Goal: Information Seeking & Learning: Learn about a topic

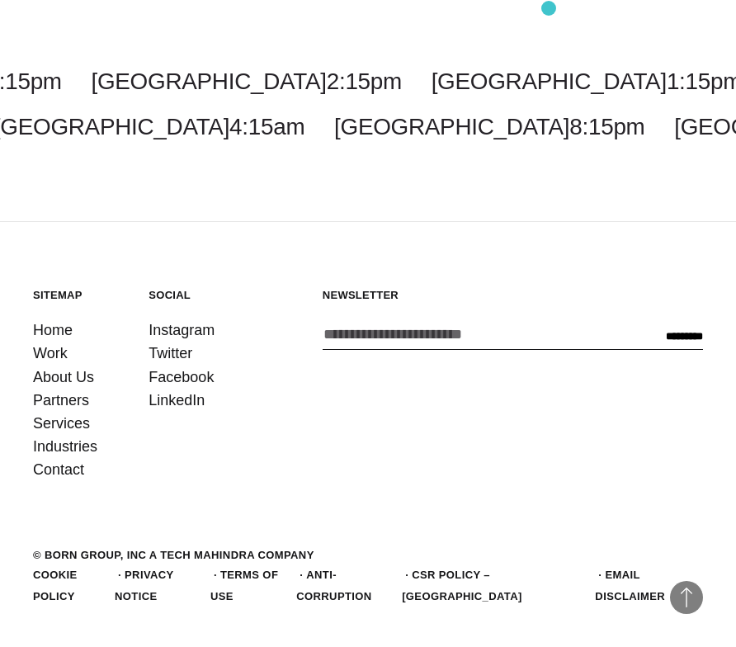
scroll to position [4762, 0]
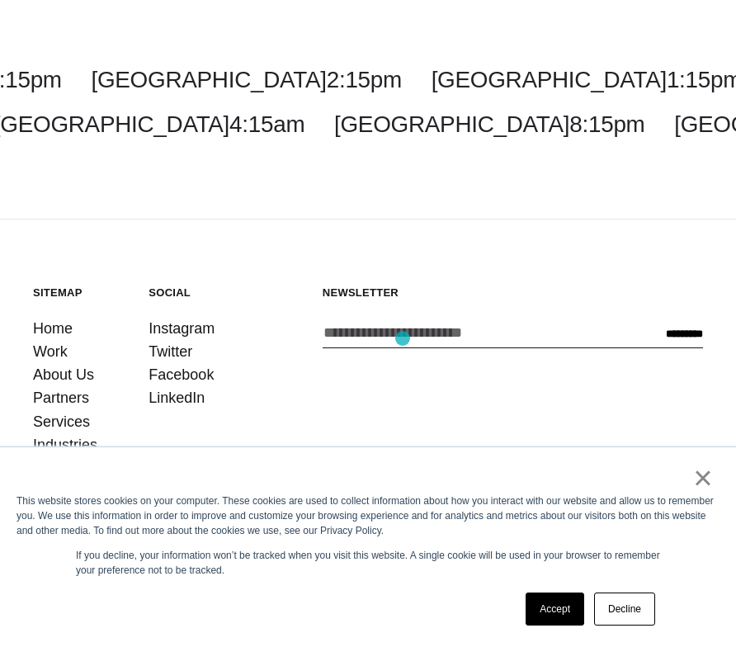
scroll to position [3030, 0]
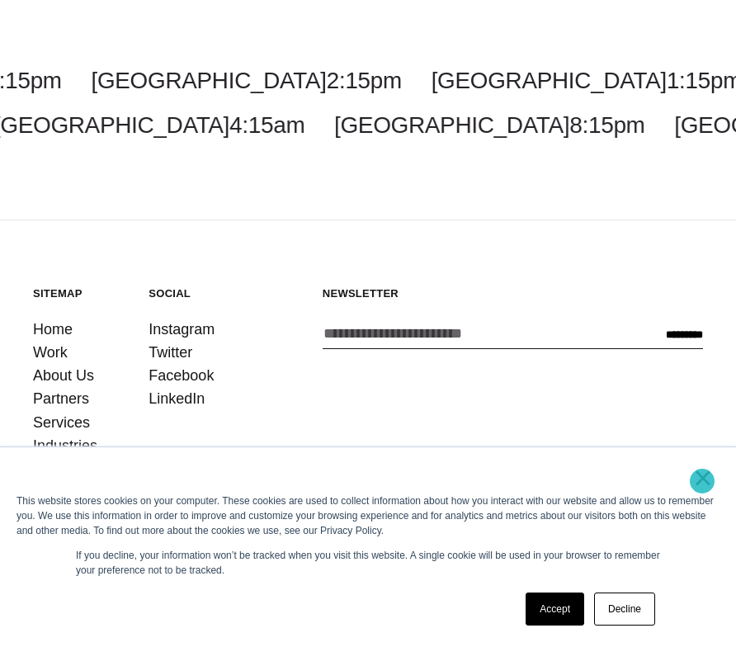
click at [702, 481] on link "×" at bounding box center [703, 477] width 20 height 15
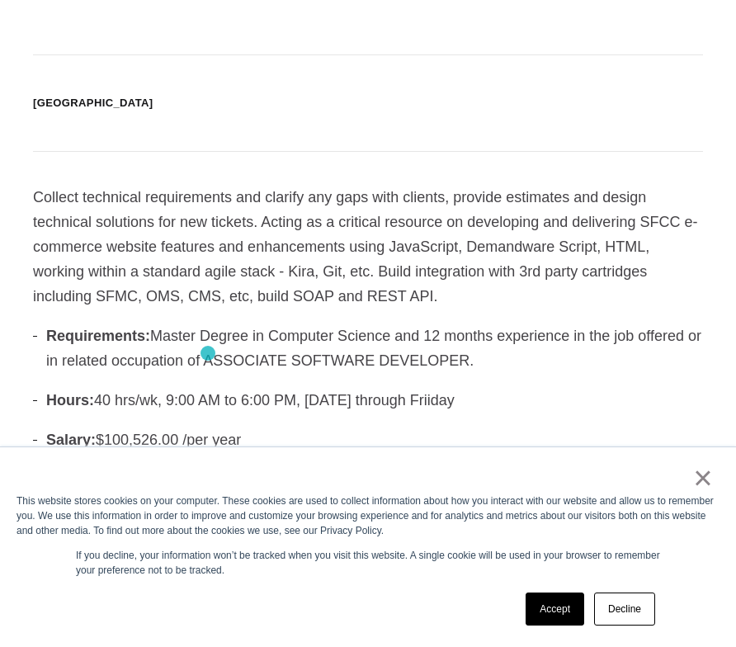
scroll to position [610, 0]
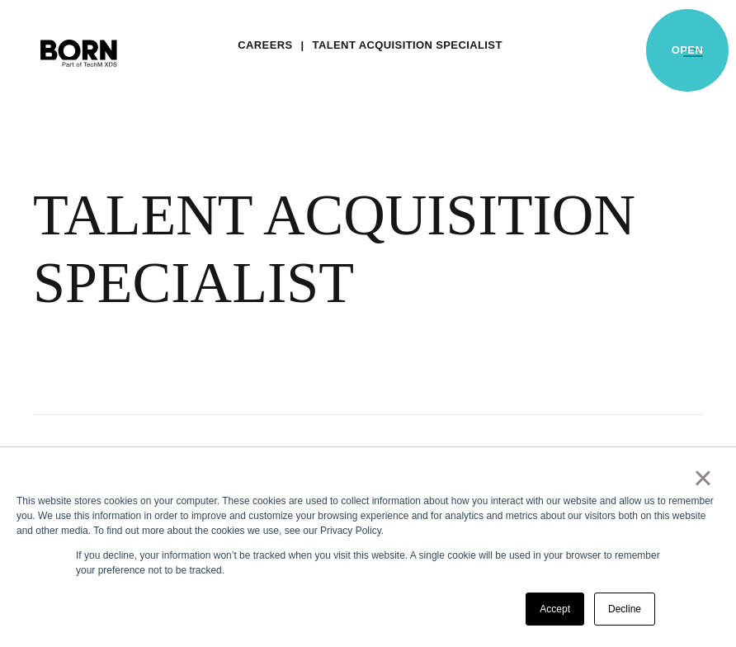
click at [687, 50] on button "Primary Menu" at bounding box center [693, 52] width 40 height 35
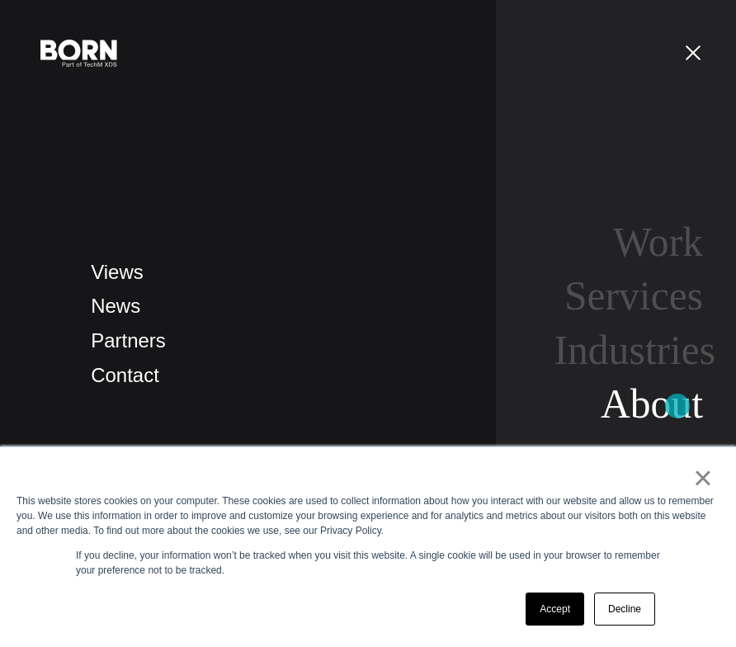
click at [678, 406] on link "About" at bounding box center [652, 403] width 102 height 45
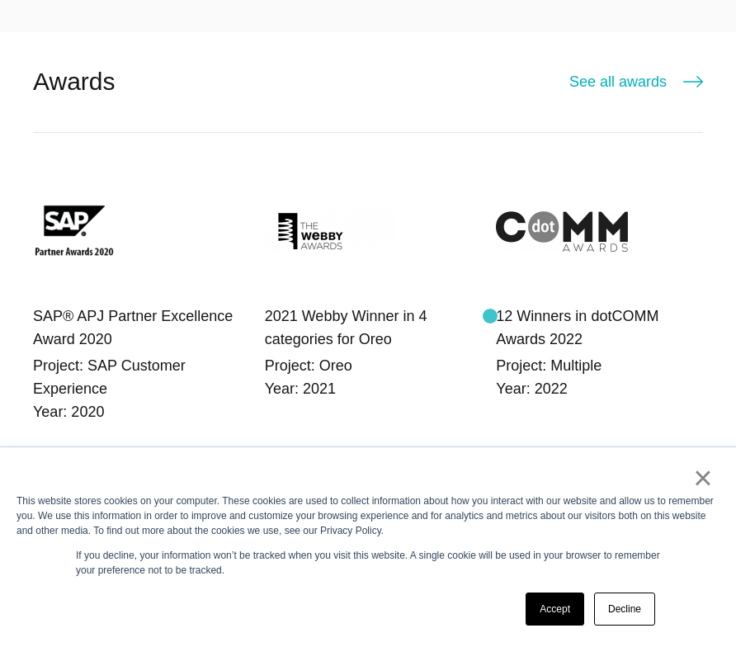
scroll to position [2934, 0]
